Goal: Task Accomplishment & Management: Complete application form

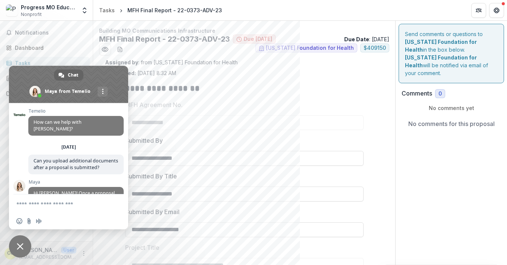
scroll to position [87, 0]
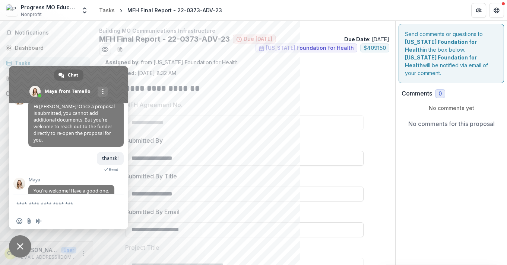
click at [15, 253] on span "Close chat" at bounding box center [20, 247] width 22 height 22
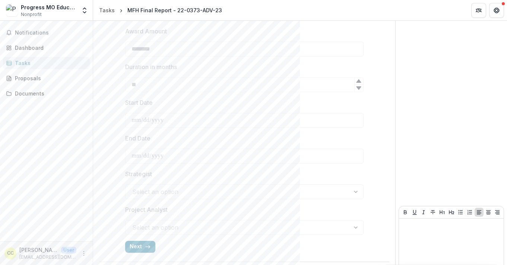
scroll to position [273, 0]
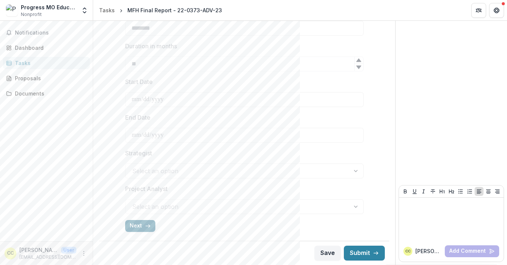
click at [136, 227] on button "Next" at bounding box center [140, 226] width 30 height 12
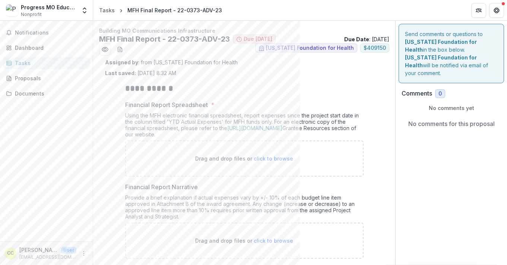
scroll to position [0, 0]
click at [282, 127] on link "[URL][DOMAIN_NAME]" at bounding box center [254, 128] width 55 height 6
click at [281, 159] on span "click to browse" at bounding box center [273, 158] width 39 height 6
type input "**********"
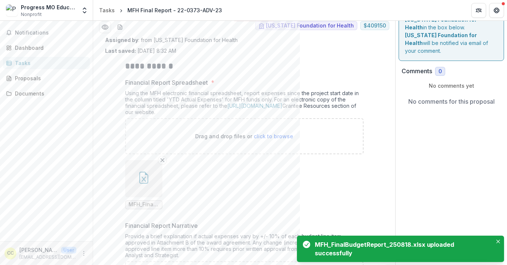
scroll to position [26, 0]
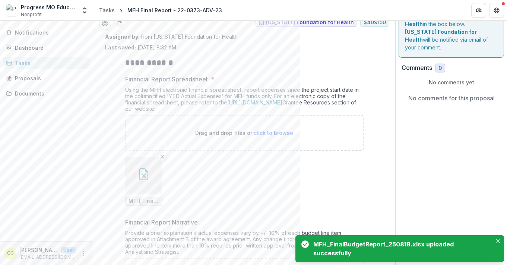
click at [274, 132] on span "click to browse" at bounding box center [273, 133] width 39 height 6
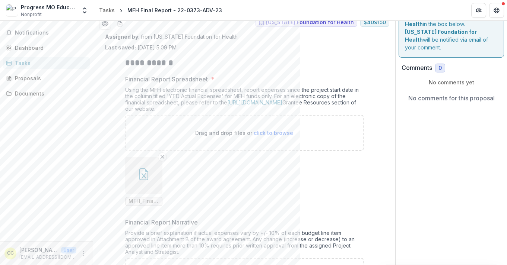
type input "**********"
click at [139, 203] on span "MFH_FinalBudgetReport_250818.xlsx" at bounding box center [143, 201] width 31 height 6
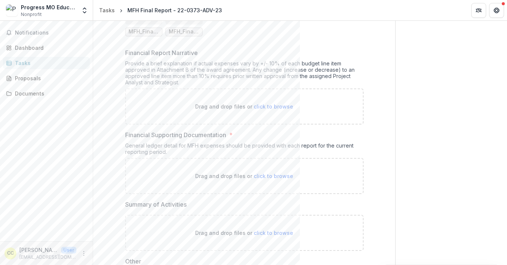
scroll to position [146, 0]
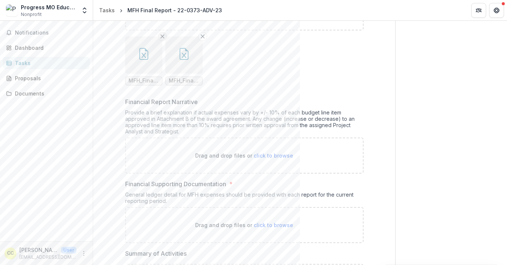
click at [159, 35] on icon "Remove File" at bounding box center [162, 37] width 6 height 6
click at [271, 153] on span "click to browse" at bounding box center [273, 156] width 39 height 6
type input "**********"
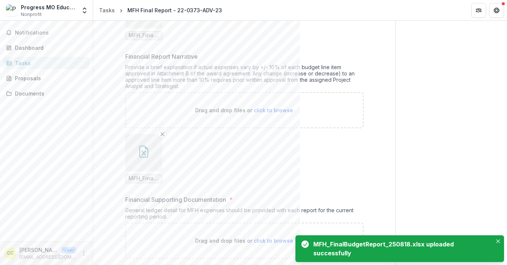
scroll to position [194, 0]
click at [161, 129] on icon "Remove File" at bounding box center [162, 132] width 6 height 6
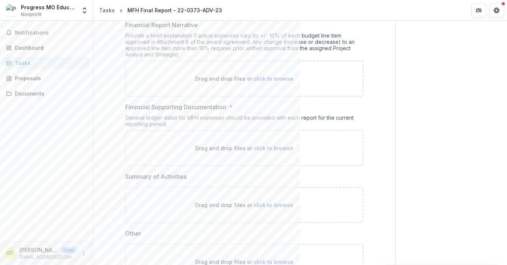
scroll to position [224, 0]
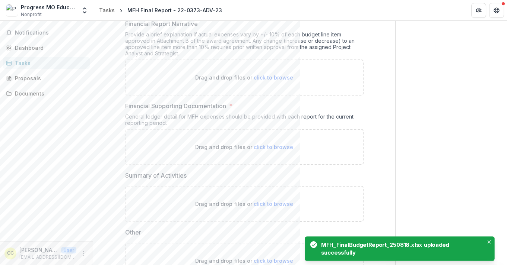
click at [268, 149] on span "click to browse" at bounding box center [273, 147] width 39 height 6
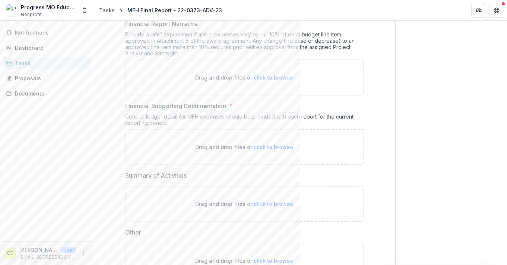
type input "**********"
click at [161, 170] on icon "Remove File" at bounding box center [162, 171] width 6 height 6
click at [260, 146] on span "click to browse" at bounding box center [273, 147] width 39 height 6
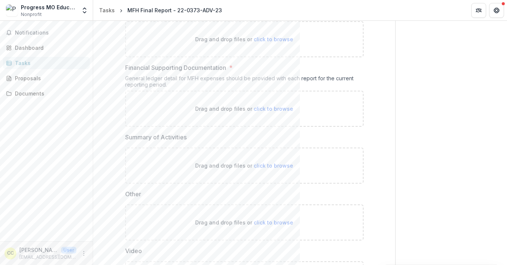
scroll to position [254, 0]
